Goal: Navigation & Orientation: Find specific page/section

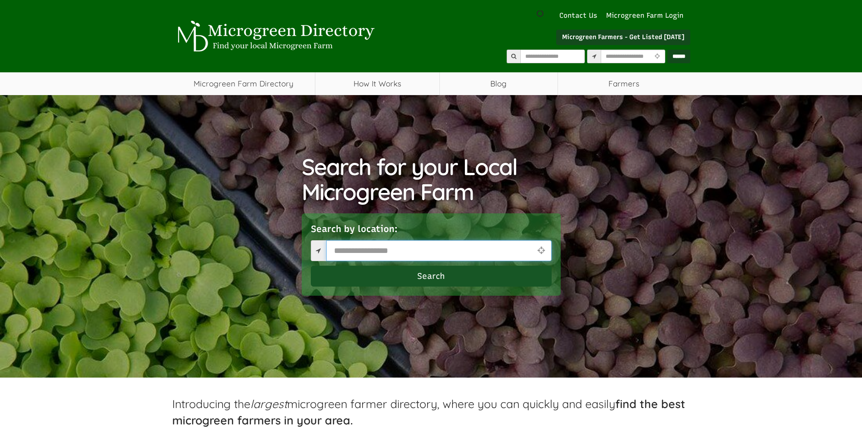
click at [384, 249] on input "text" at bounding box center [438, 250] width 225 height 21
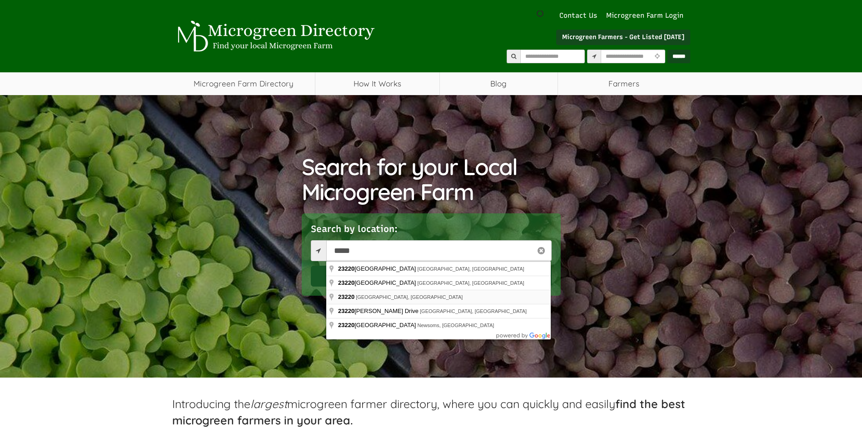
type input "**********"
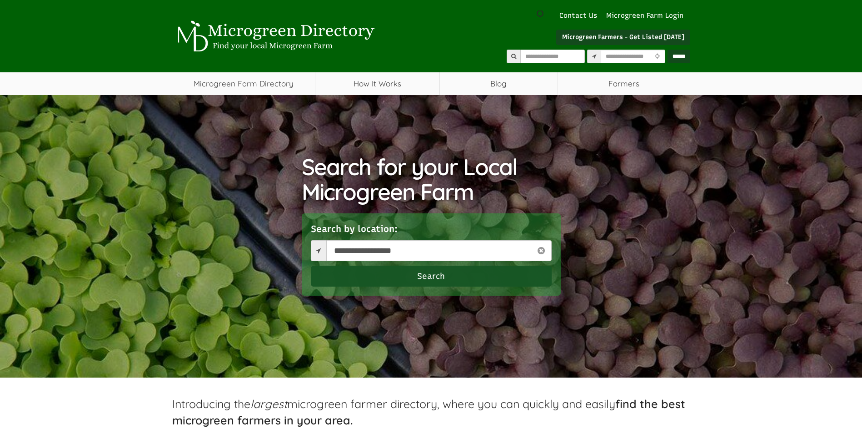
click at [430, 276] on button "Search" at bounding box center [431, 275] width 241 height 21
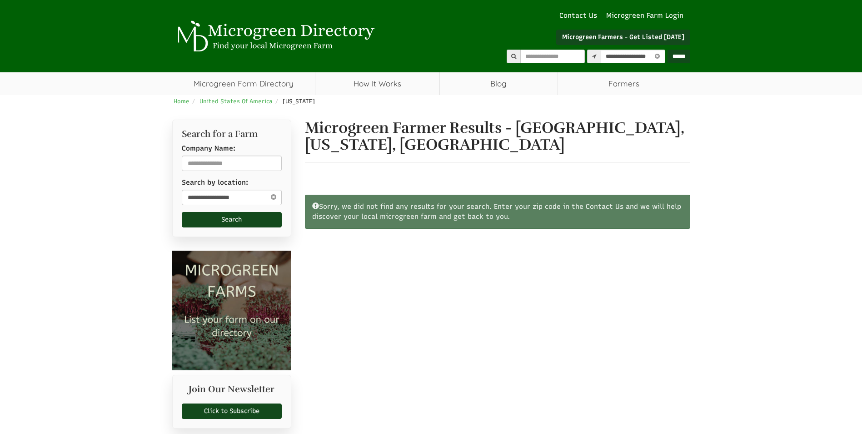
select select "Language Translate Widget"
